Goal: Task Accomplishment & Management: Complete application form

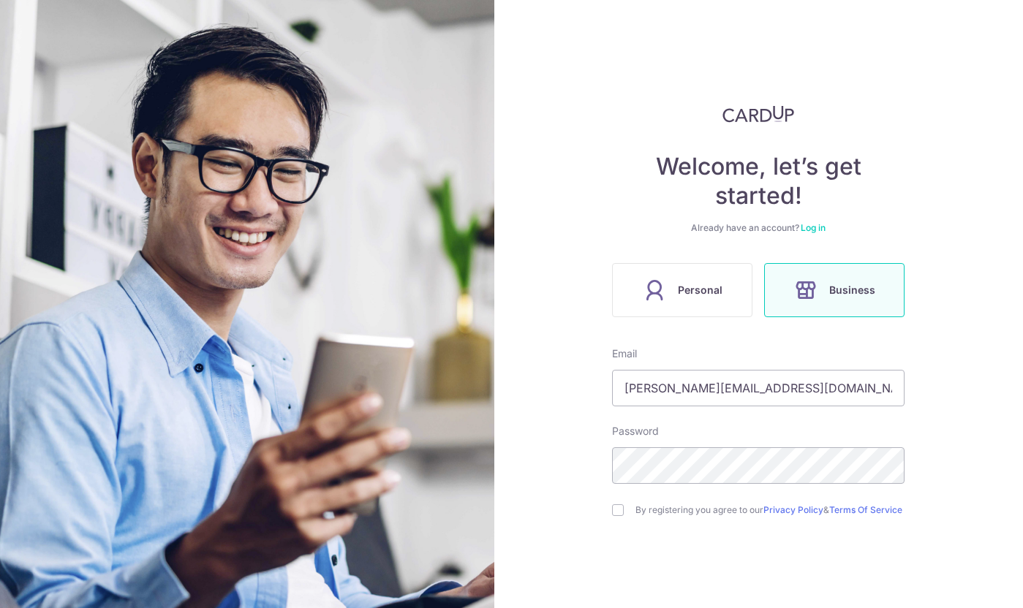
type input "[PERSON_NAME][EMAIL_ADDRESS][DOMAIN_NAME]"
click at [616, 515] on input "checkbox" at bounding box center [618, 511] width 12 height 12
checkbox input "true"
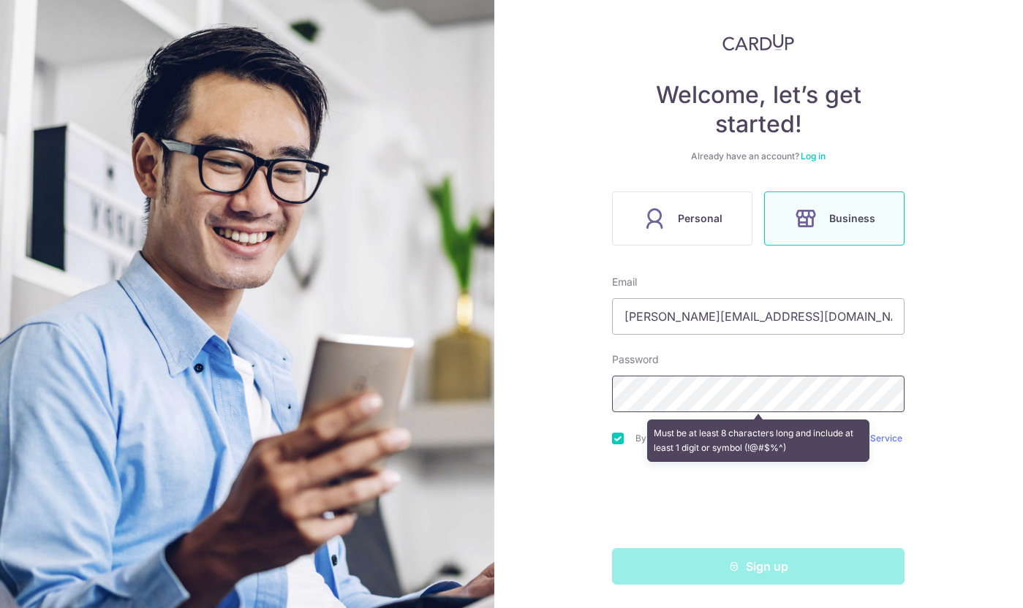
scroll to position [78, 0]
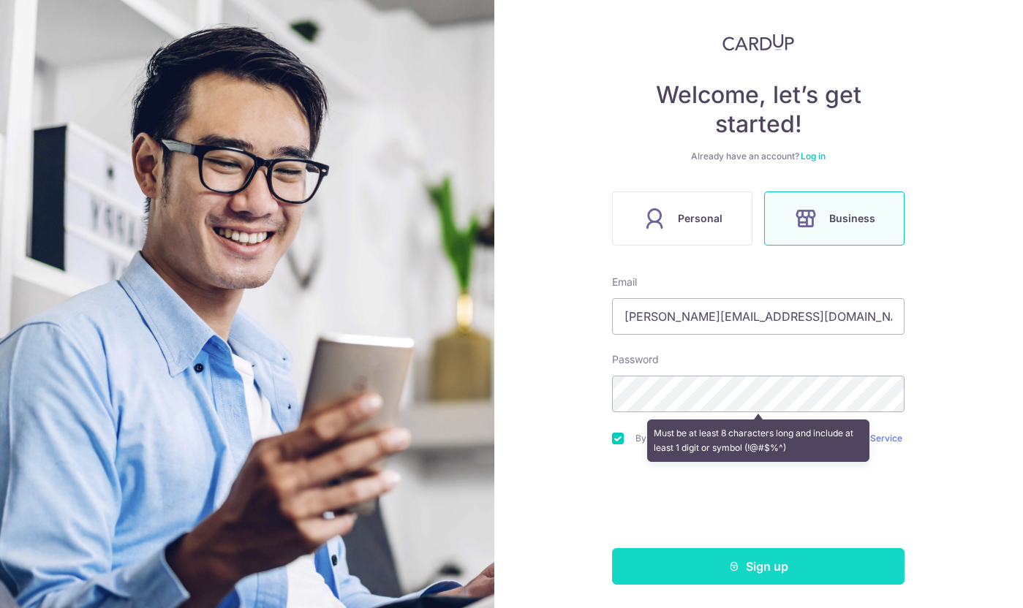
click at [684, 562] on button "Sign up" at bounding box center [758, 566] width 292 height 37
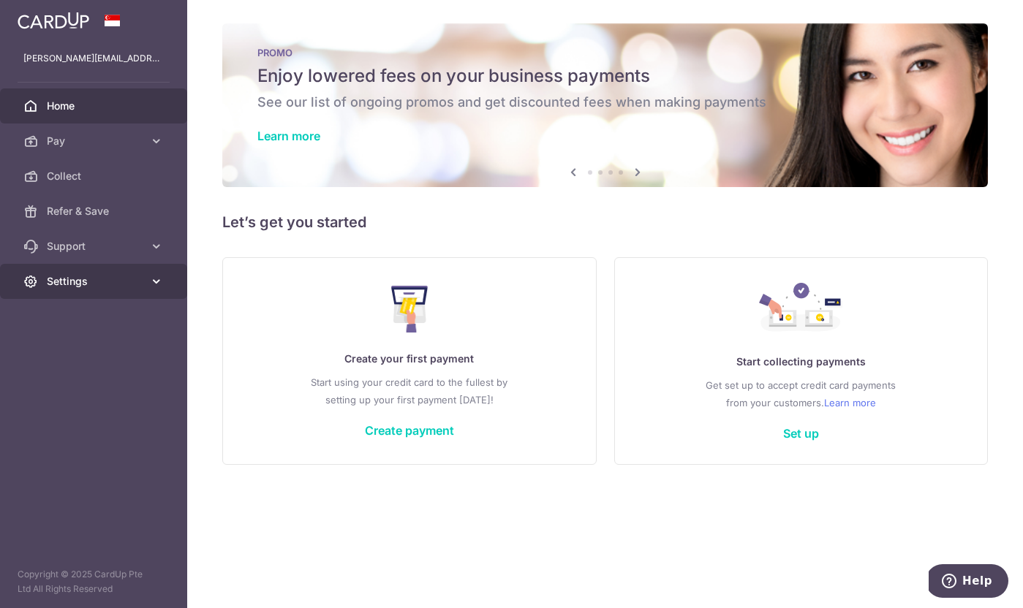
click at [98, 279] on span "Settings" at bounding box center [95, 281] width 97 height 15
